Goal: Task Accomplishment & Management: Complete application form

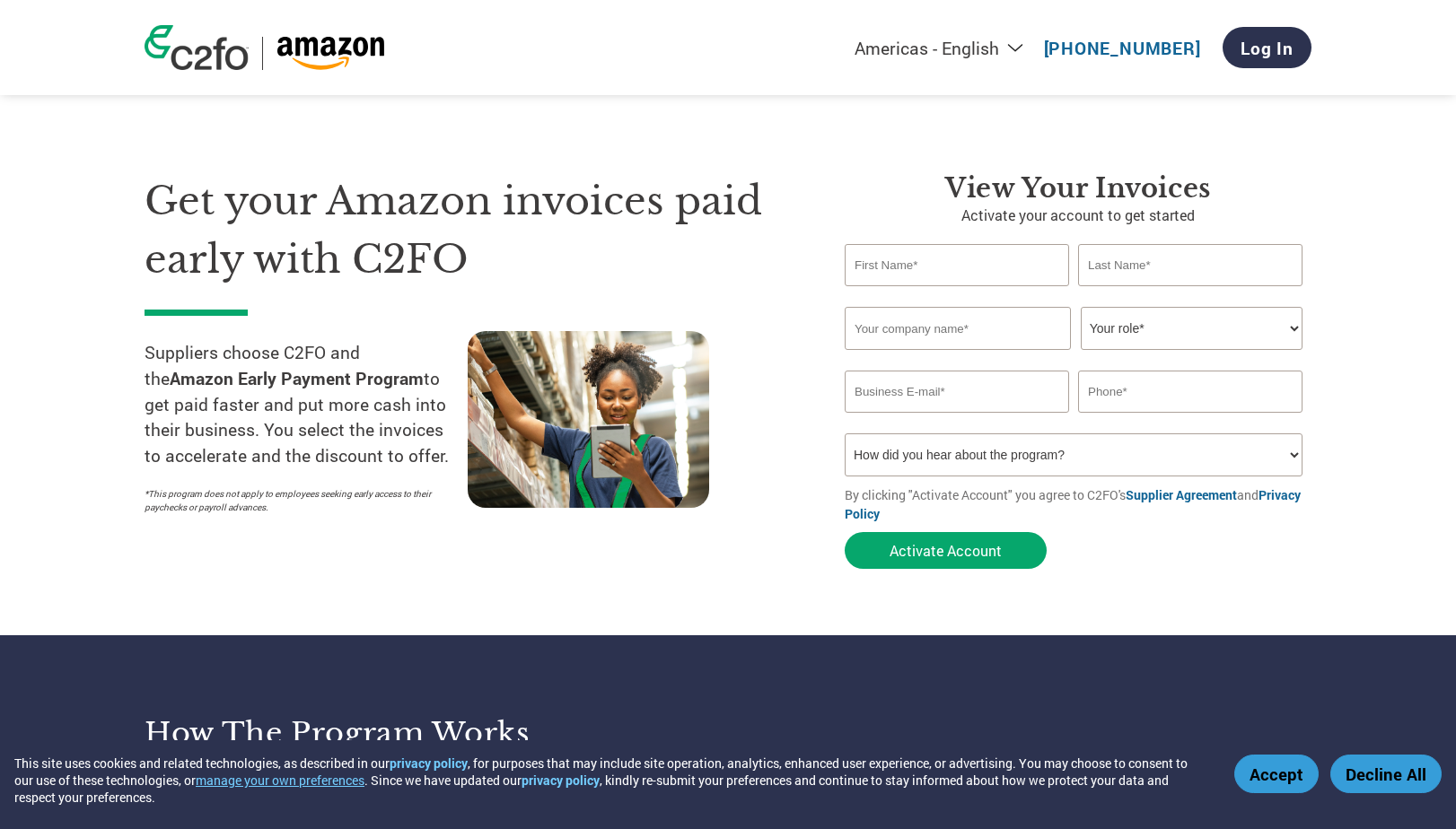
click at [982, 262] on input "text" at bounding box center [957, 265] width 225 height 42
type input "[PERSON_NAME]"
type input "PraxisIQ"
type input "7372211498"
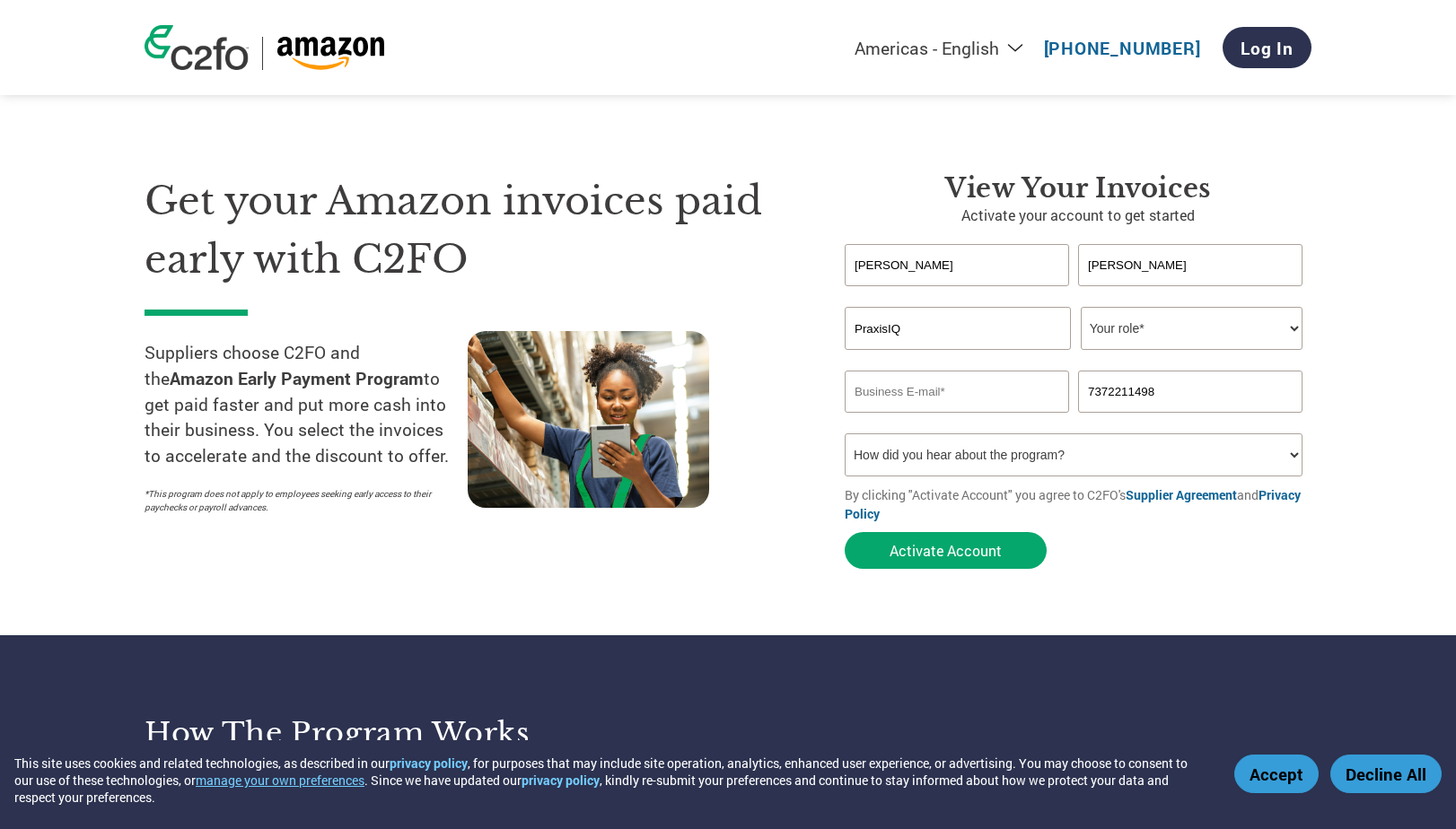
drag, startPoint x: 1016, startPoint y: 334, endPoint x: 724, endPoint y: 299, distance: 294.1
click at [724, 299] on div "Get your Amazon invoices paid early with C2FO Suppliers choose C2FO and the Ama…" at bounding box center [728, 339] width 1167 height 477
click at [1171, 322] on select "Your role* CFO Controller Credit Manager Finance Director Treasurer CEO Preside…" at bounding box center [1191, 328] width 222 height 43
select select "CEO"
click at [1081, 308] on select "Your role* CFO Controller Credit Manager Finance Director Treasurer CEO Preside…" at bounding box center [1191, 328] width 222 height 43
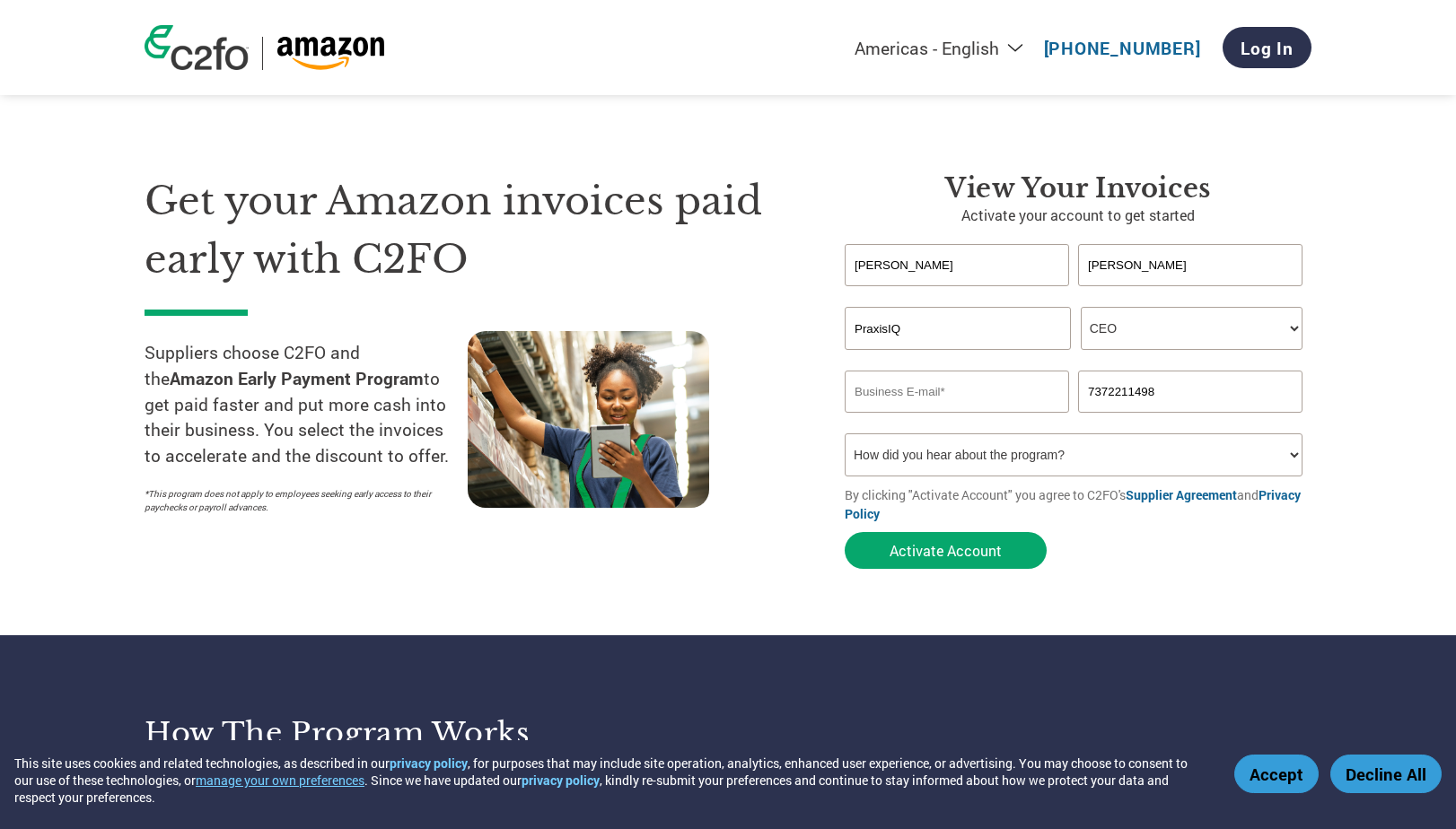
click at [983, 392] on input "email" at bounding box center [957, 391] width 225 height 42
type input "[PERSON_NAME][EMAIL_ADDRESS]"
click at [955, 550] on button "Activate Account" at bounding box center [946, 550] width 202 height 37
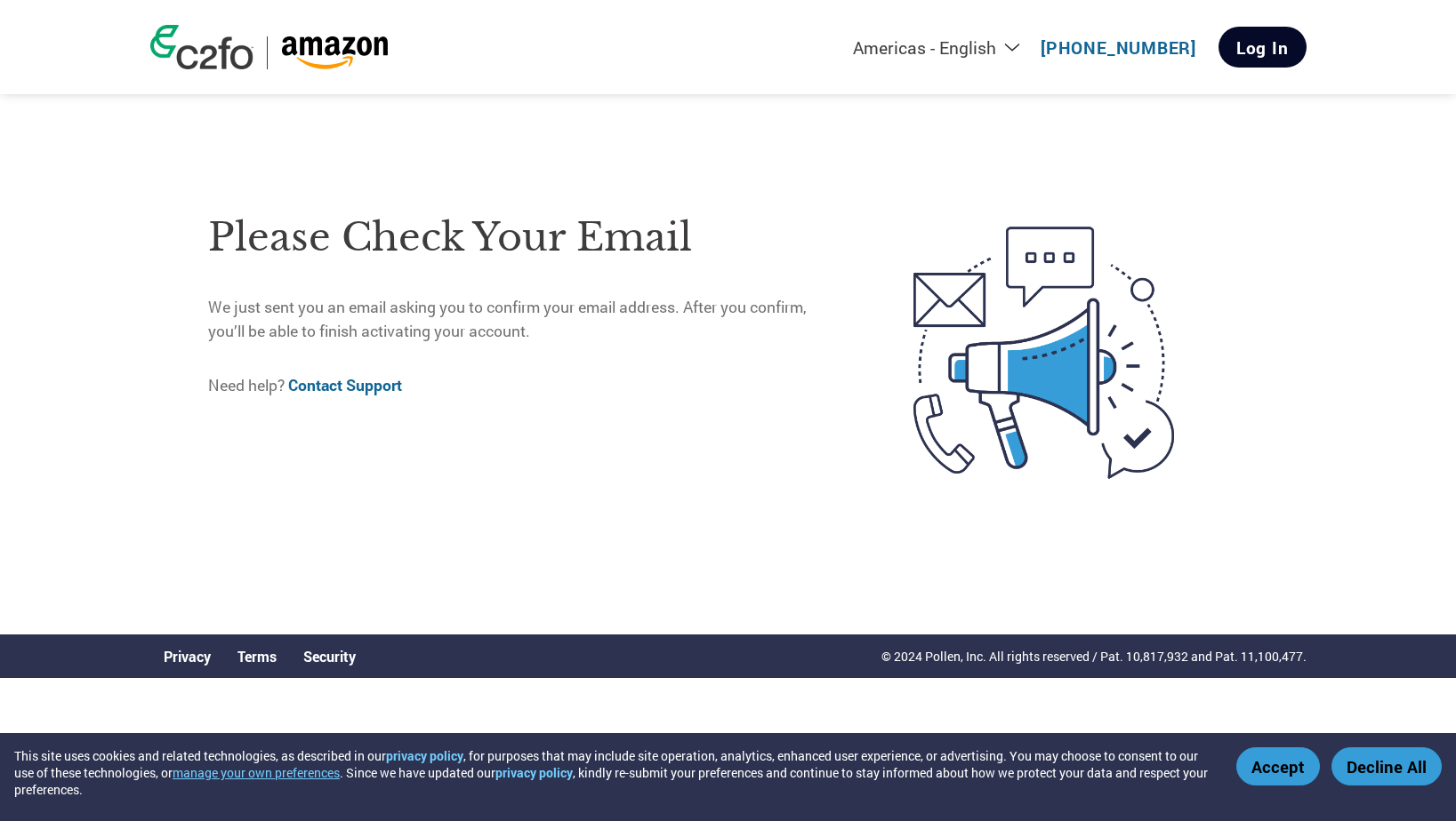
click at [1257, 36] on link "Log In" at bounding box center [1262, 47] width 88 height 41
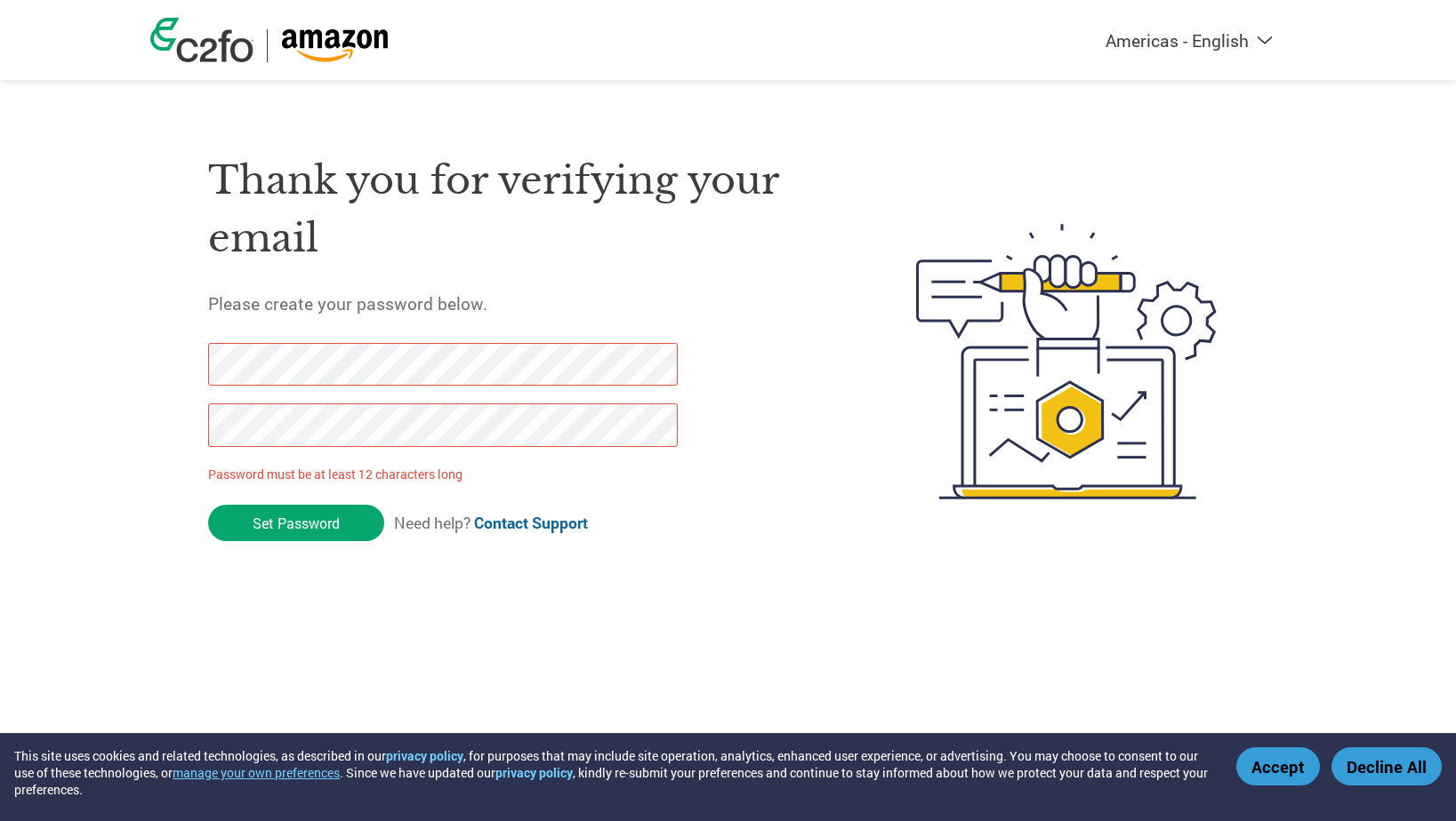
drag, startPoint x: 322, startPoint y: 525, endPoint x: 156, endPoint y: 358, distance: 235.5
click at [155, 357] on div "Thank you for verifying your email Please create your password below. Password …" at bounding box center [728, 361] width 1156 height 471
click at [29, 399] on div "Americas - English Américas - Español Américas - Português Amériques - Français…" at bounding box center [728, 290] width 1456 height 581
click at [73, 355] on div "Americas - English Américas - Español Américas - Português Amériques - Français…" at bounding box center [728, 290] width 1456 height 581
click at [379, 526] on input "Set Password" at bounding box center [296, 523] width 176 height 37
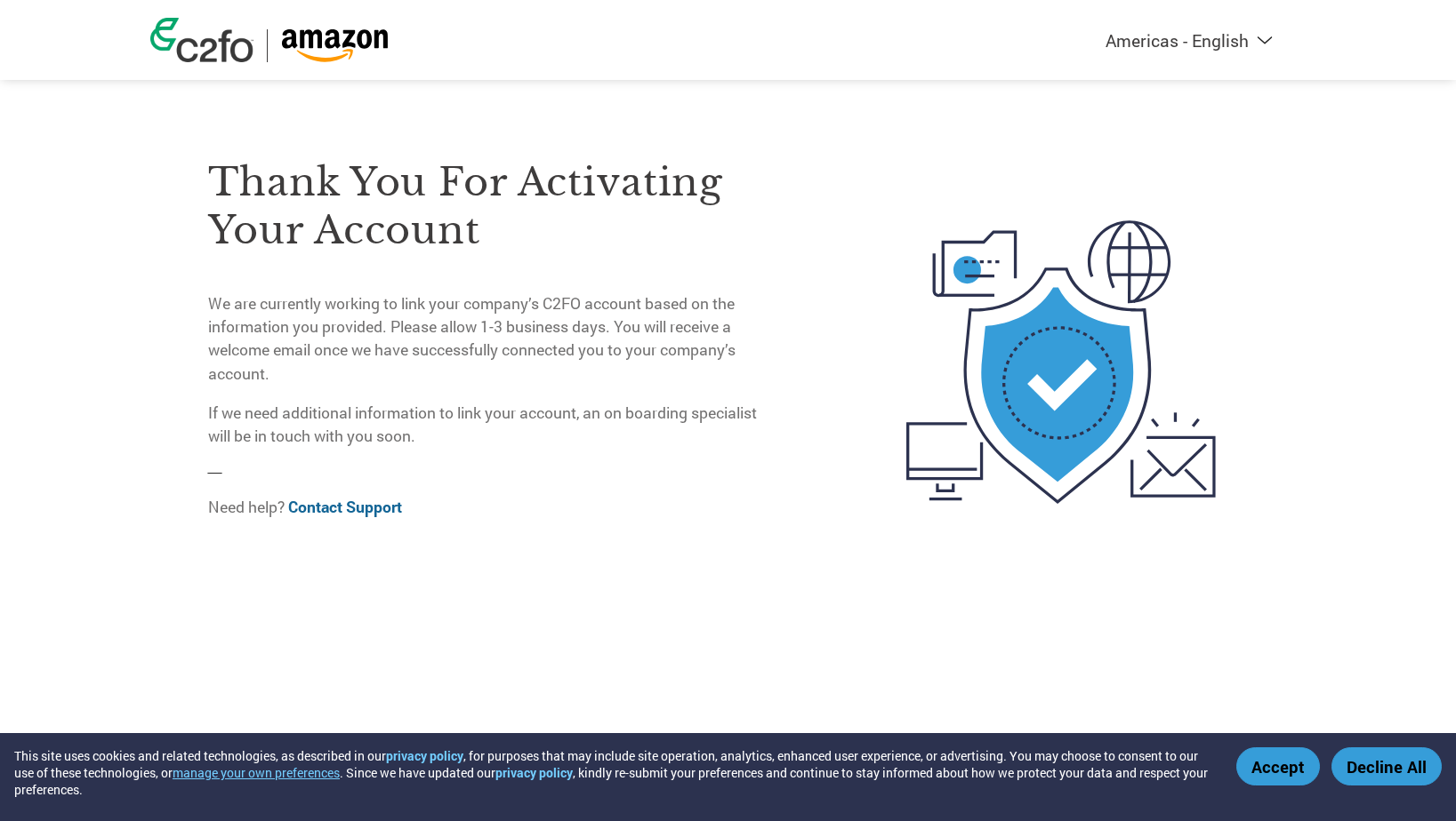
drag, startPoint x: 739, startPoint y: 187, endPoint x: 680, endPoint y: 179, distance: 59.5
click at [734, 186] on h3 "Thank you for activating your account" at bounding box center [489, 205] width 562 height 96
